Goal: Transaction & Acquisition: Purchase product/service

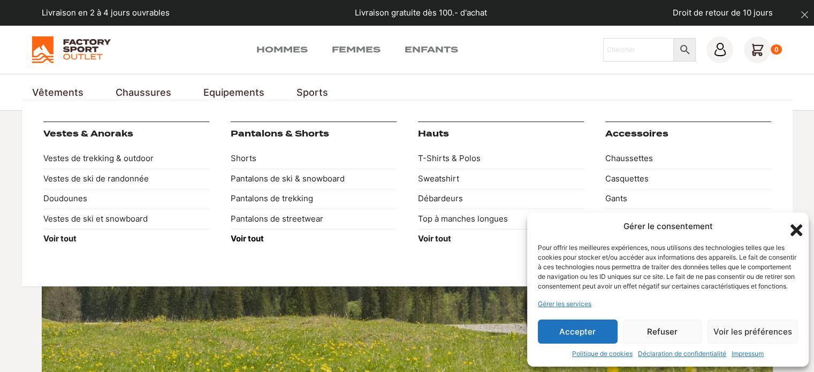
click at [243, 239] on strong "Voir tout" at bounding box center [247, 238] width 33 height 10
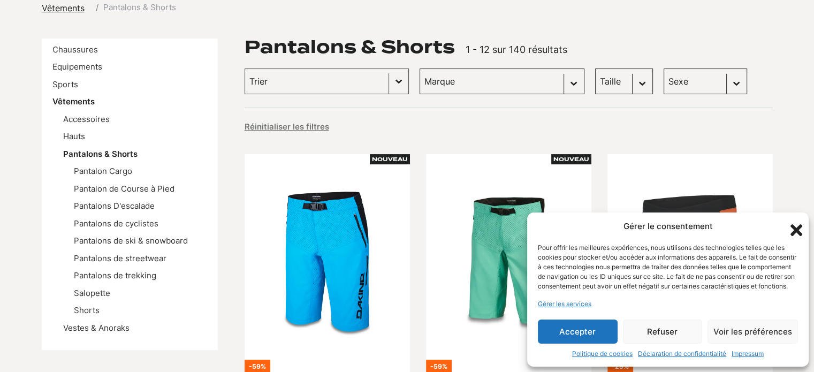
scroll to position [161, 0]
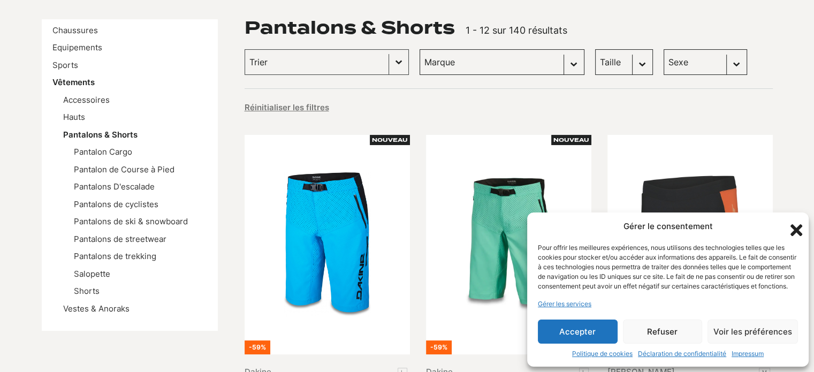
click at [90, 284] on ul "Pantalon Cargo Pantalon de Course à Pied Pantalons D'escalade Pantalons de cycl…" at bounding box center [135, 222] width 144 height 152
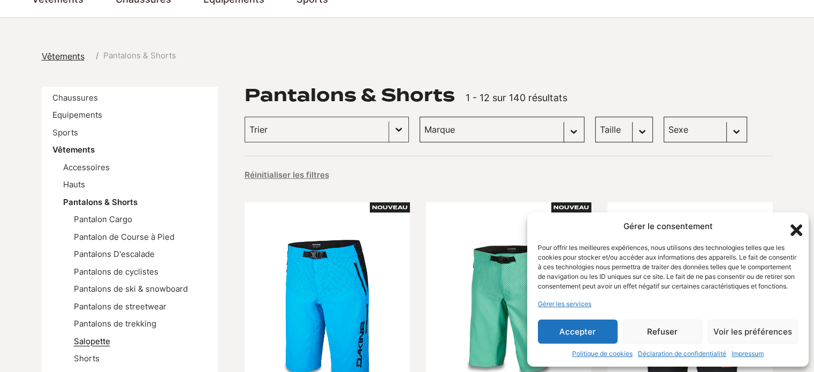
scroll to position [0, 0]
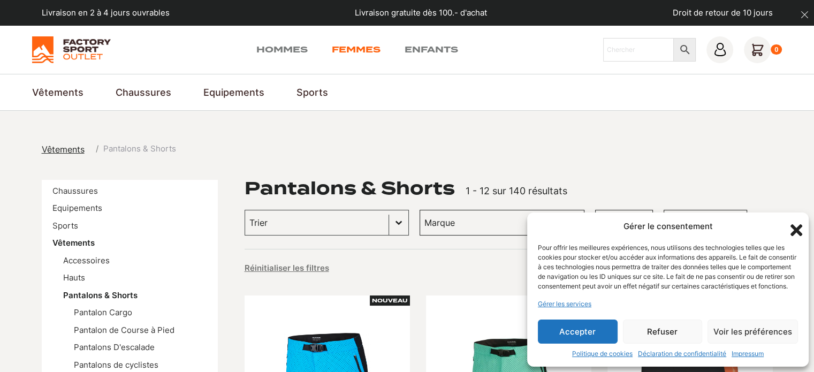
click at [364, 49] on link "Femmes" at bounding box center [356, 49] width 49 height 13
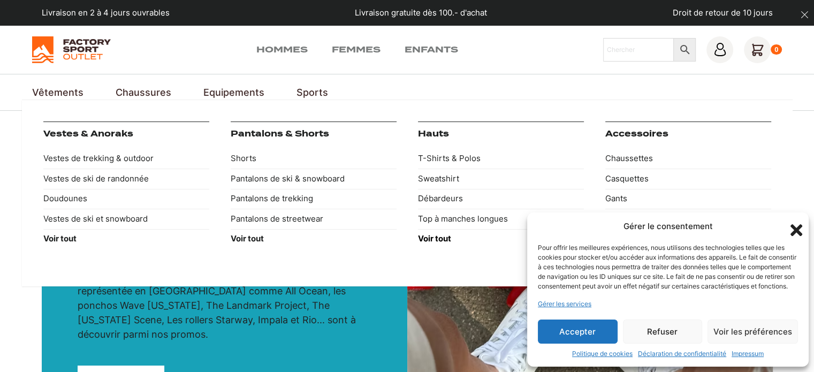
click at [425, 237] on strong "Voir tout" at bounding box center [434, 238] width 33 height 10
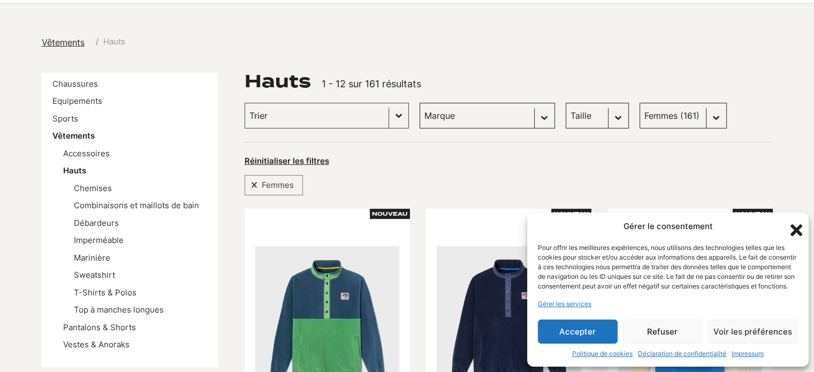
scroll to position [161, 0]
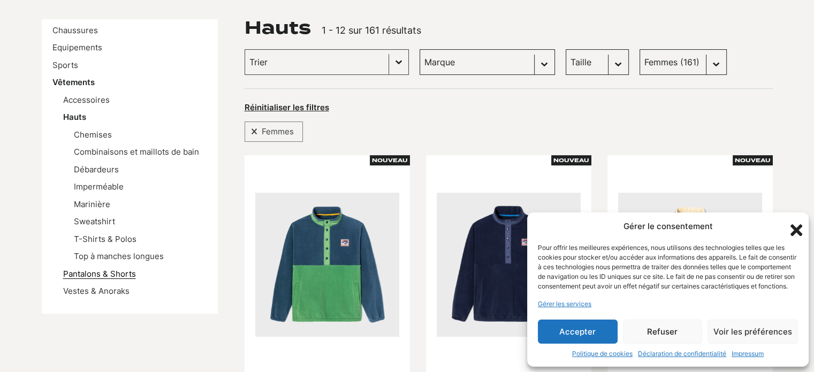
click at [96, 269] on link "Pantalons & Shorts" at bounding box center [99, 274] width 73 height 10
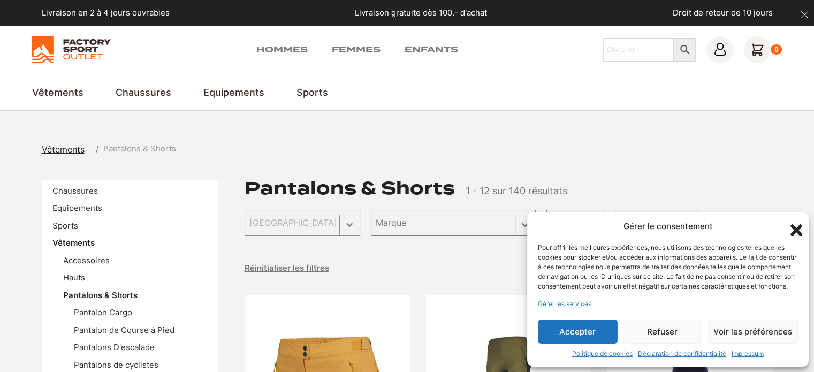
click at [797, 224] on icon "Fermer la boîte de dialogue" at bounding box center [797, 230] width 12 height 12
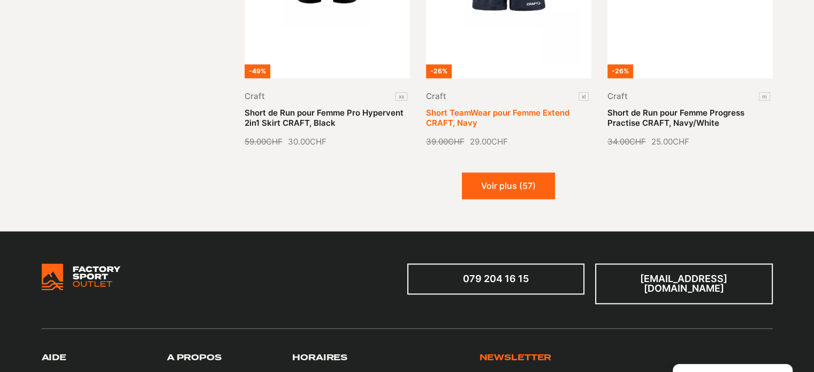
scroll to position [1446, 0]
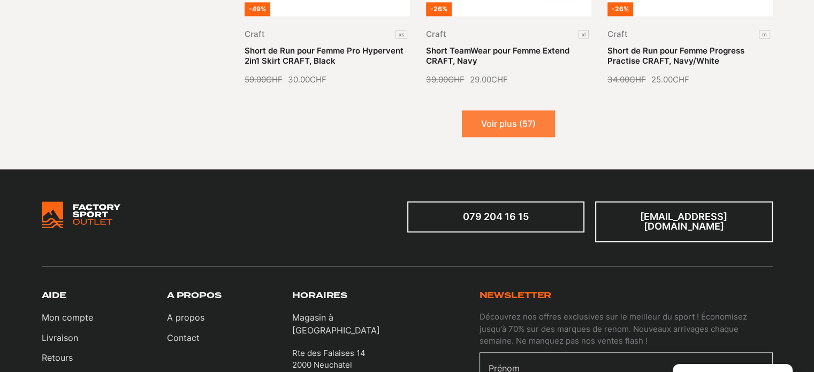
click at [516, 128] on button "Voir plus (57)" at bounding box center [508, 123] width 93 height 27
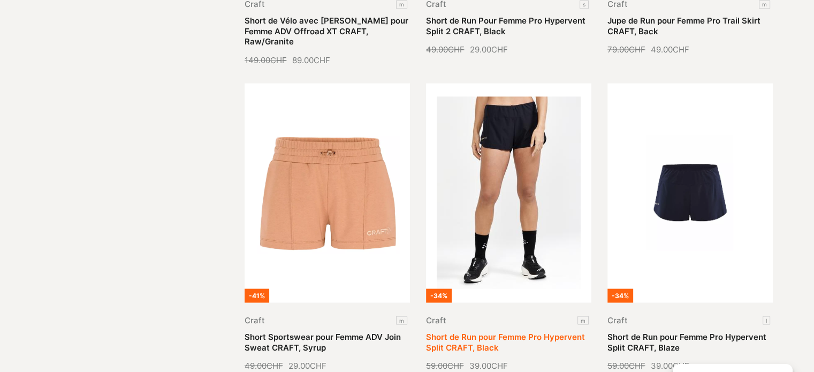
scroll to position [1981, 0]
